Goal: Transaction & Acquisition: Purchase product/service

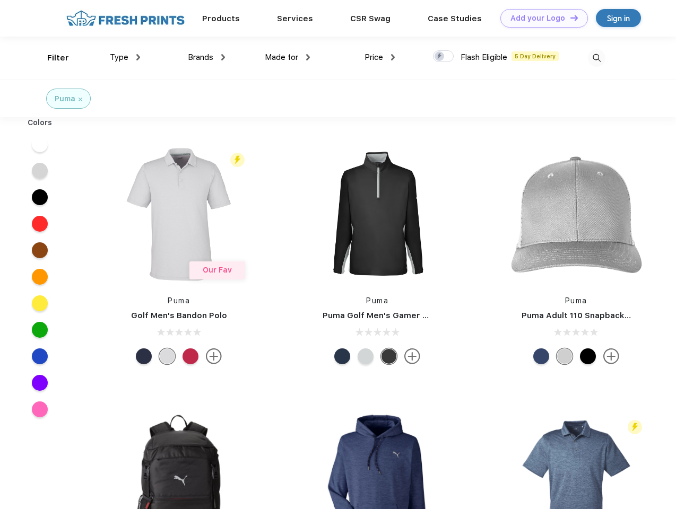
click at [540, 18] on link "Add your Logo Design Tool" at bounding box center [544, 18] width 88 height 19
click at [0, 0] on div "Design Tool" at bounding box center [0, 0] width 0 height 0
click at [569, 18] on link "Add your Logo Design Tool" at bounding box center [544, 18] width 88 height 19
click at [51, 58] on div "Filter" at bounding box center [58, 58] width 22 height 12
click at [125, 57] on span "Type" at bounding box center [119, 58] width 19 height 10
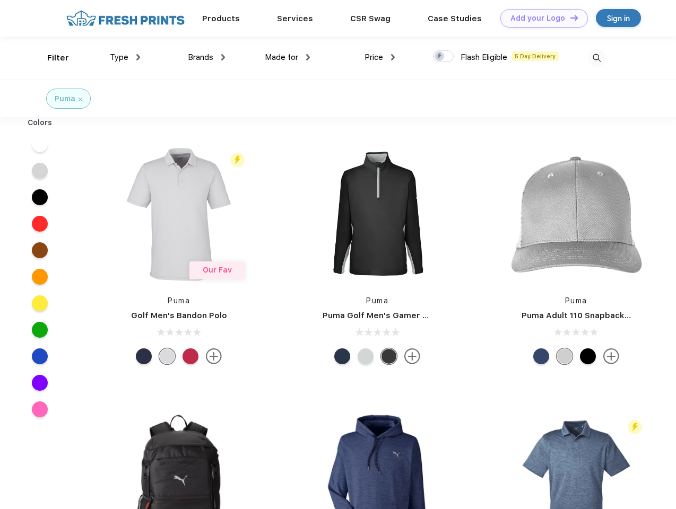
click at [206, 57] on span "Brands" at bounding box center [200, 58] width 25 height 10
click at [287, 57] on span "Made for" at bounding box center [281, 58] width 33 height 10
click at [380, 57] on span "Price" at bounding box center [373, 58] width 19 height 10
click at [443, 57] on div at bounding box center [443, 56] width 21 height 12
click at [440, 57] on input "checkbox" at bounding box center [436, 53] width 7 height 7
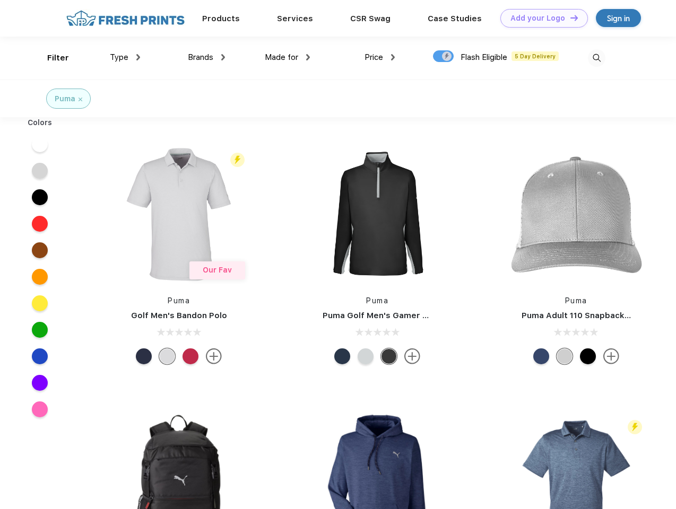
click at [596, 58] on img at bounding box center [597, 58] width 18 height 18
